Goal: Information Seeking & Learning: Compare options

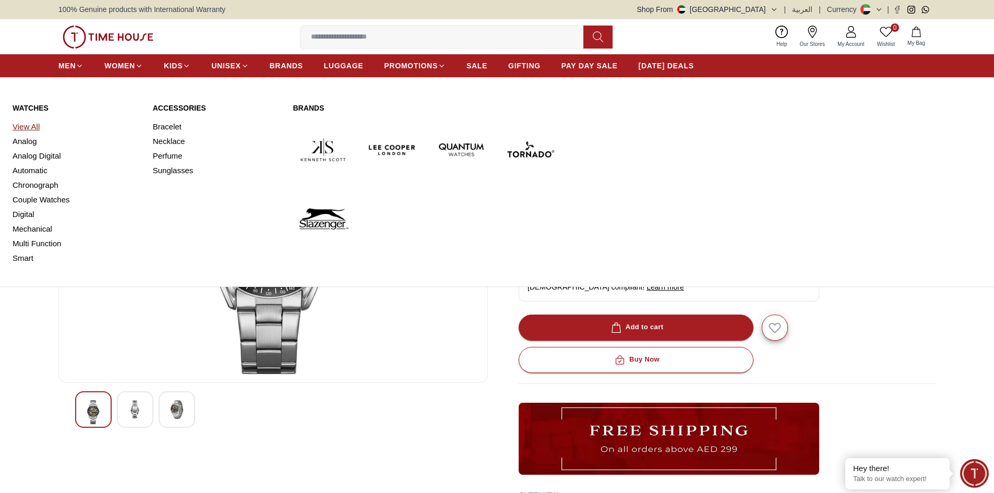
click at [26, 126] on link "View All" at bounding box center [77, 127] width 128 height 15
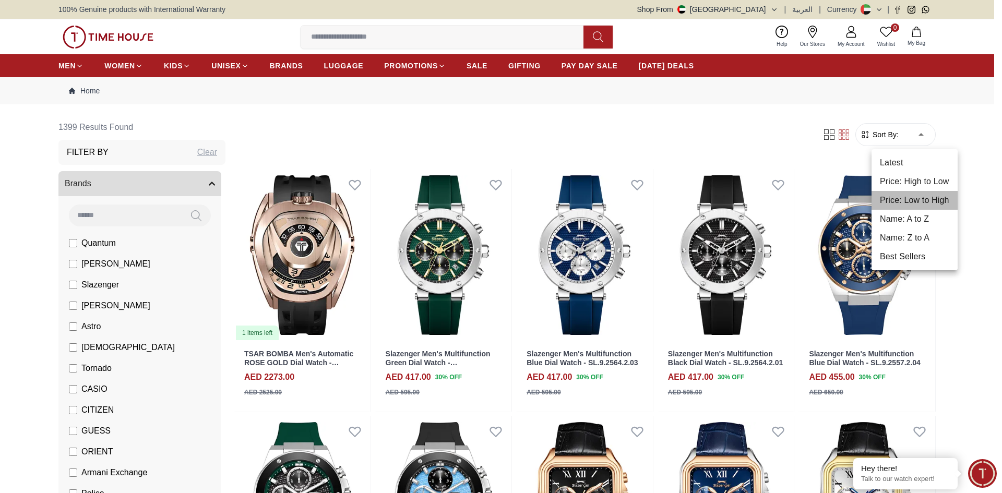
click at [936, 202] on li "Price: Low to High" at bounding box center [915, 200] width 86 height 19
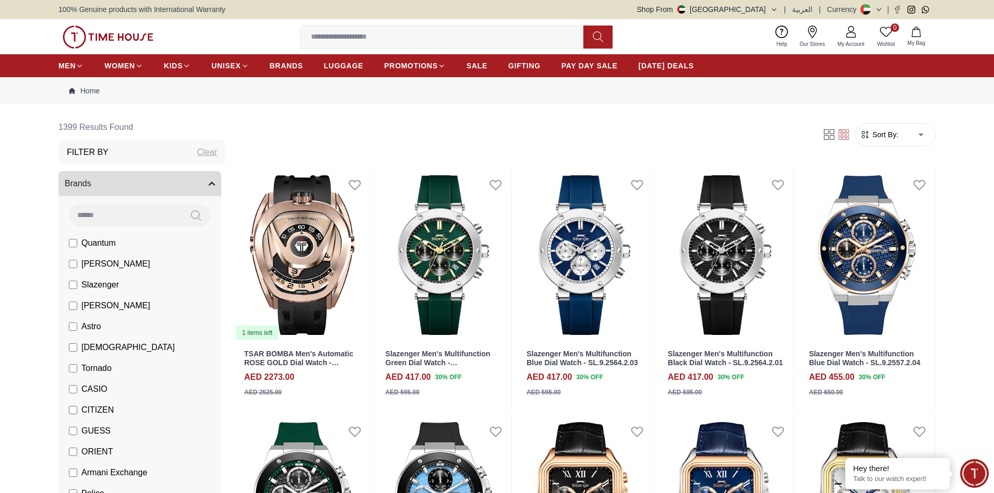
type input "*"
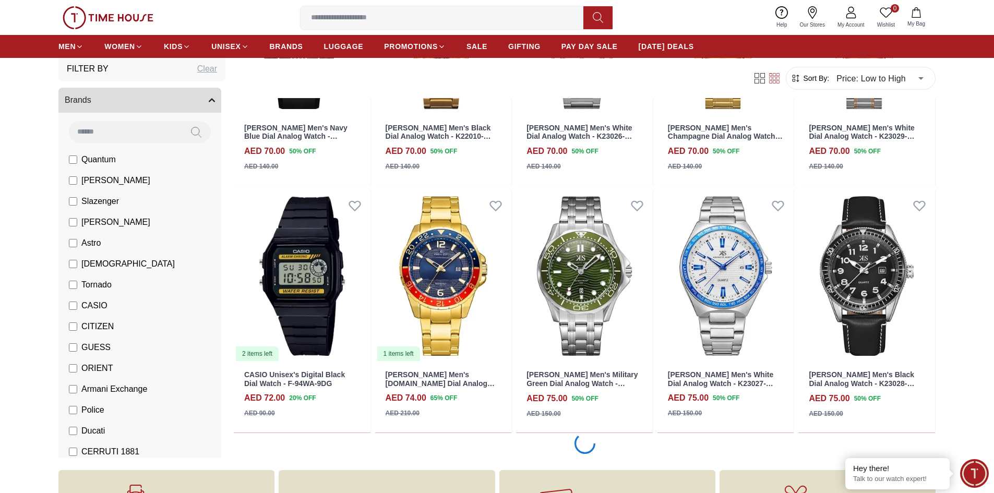
scroll to position [1722, 0]
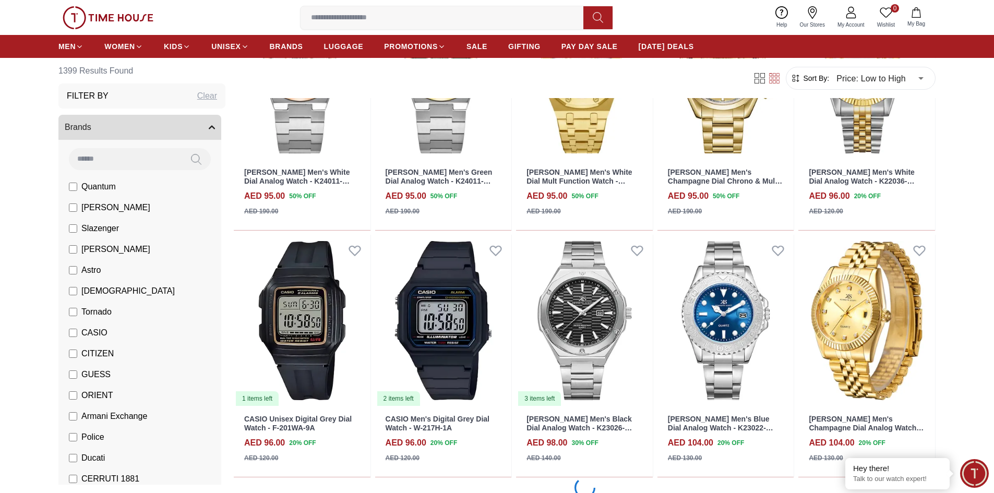
scroll to position [3810, 0]
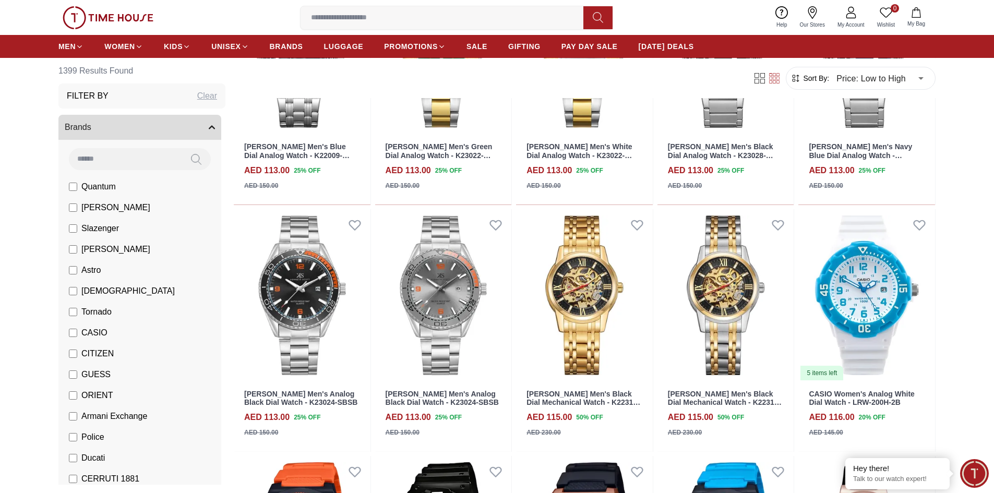
scroll to position [5427, 0]
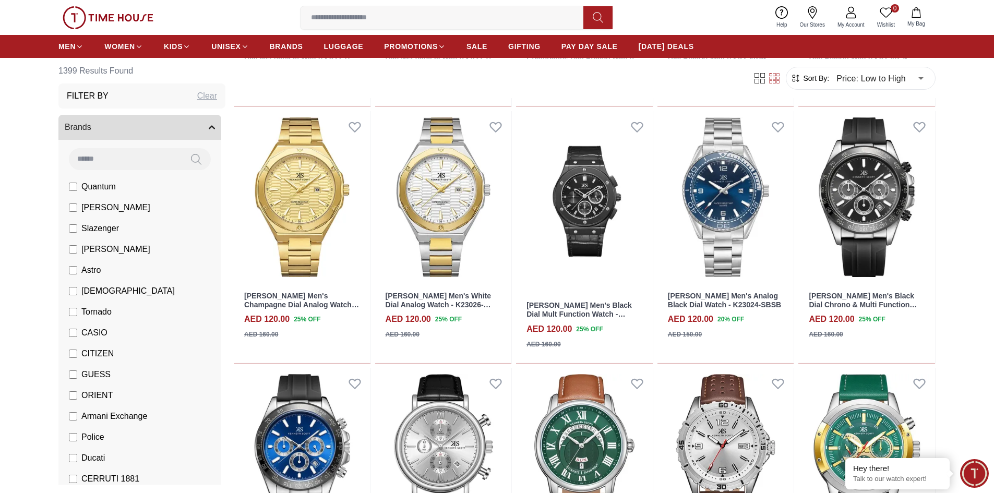
scroll to position [6680, 0]
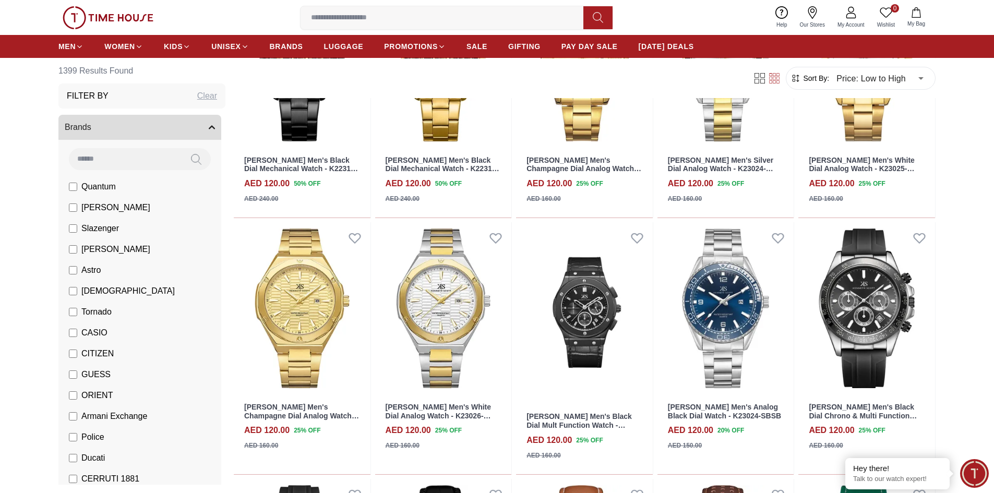
scroll to position [6419, 0]
